Goal: Check status: Check status

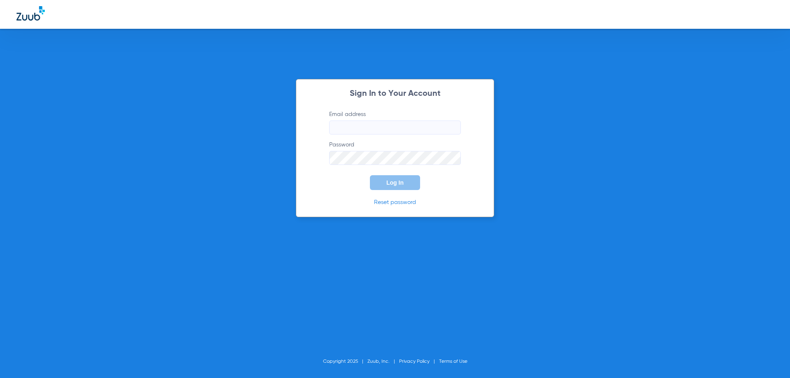
type input "[EMAIL_ADDRESS][DOMAIN_NAME]"
click at [346, 169] on form "Email address [EMAIL_ADDRESS][DOMAIN_NAME] Password Log In" at bounding box center [395, 150] width 156 height 80
drag, startPoint x: 382, startPoint y: 193, endPoint x: 377, endPoint y: 191, distance: 5.6
click at [381, 193] on div "Sign In to Your Account Email address [EMAIL_ADDRESS][DOMAIN_NAME] Password Log…" at bounding box center [395, 148] width 198 height 138
click at [371, 183] on button "Log In" at bounding box center [395, 182] width 50 height 15
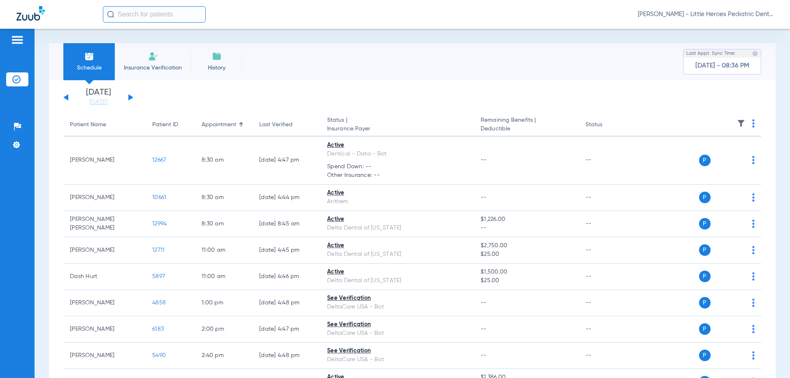
click at [133, 96] on div "[DATE] [DATE] [DATE] [DATE] [DATE] [DATE] [DATE] [DATE] [DATE] [DATE] [DATE] [D…" at bounding box center [98, 97] width 70 height 18
click at [130, 95] on button at bounding box center [130, 97] width 5 height 6
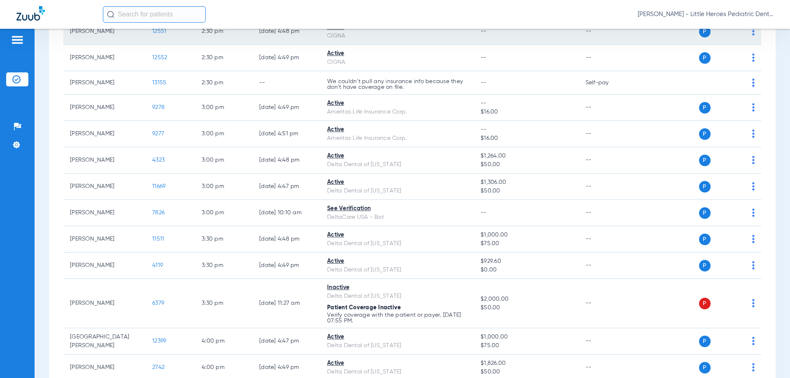
scroll to position [603, 0]
